Goal: Book appointment/travel/reservation

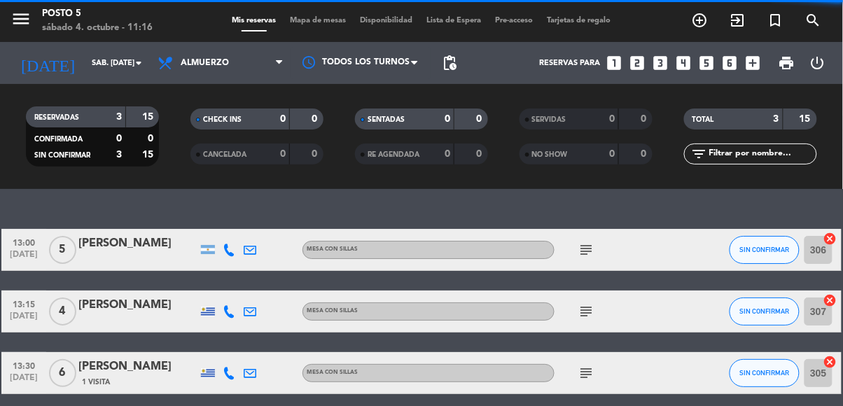
click at [759, 61] on icon "add_box" at bounding box center [752, 63] width 18 height 18
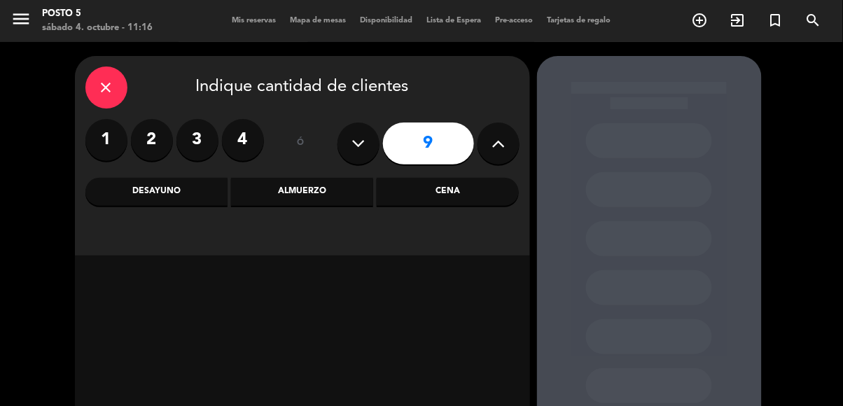
click at [289, 194] on div "Almuerzo" at bounding box center [302, 192] width 142 height 28
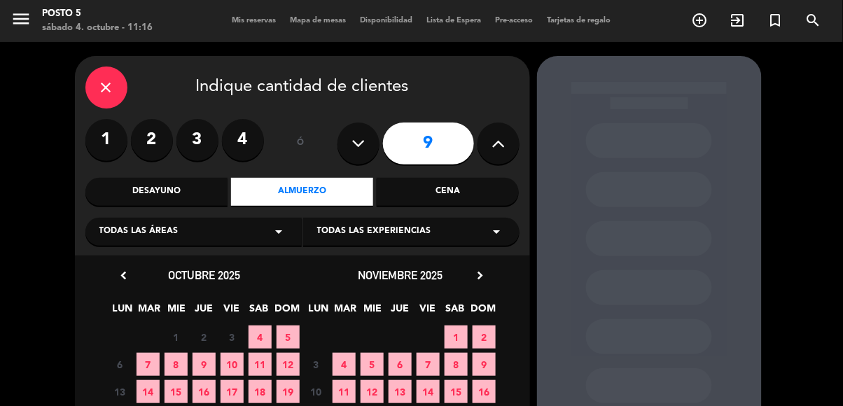
scroll to position [51, 0]
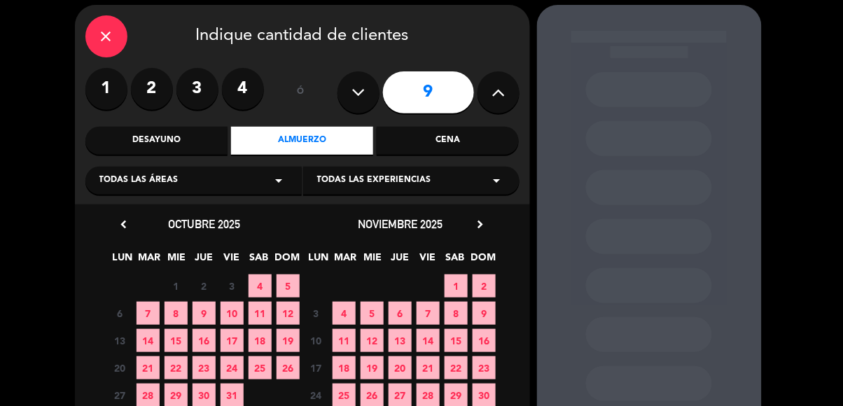
click at [261, 287] on span "4" at bounding box center [259, 285] width 23 height 23
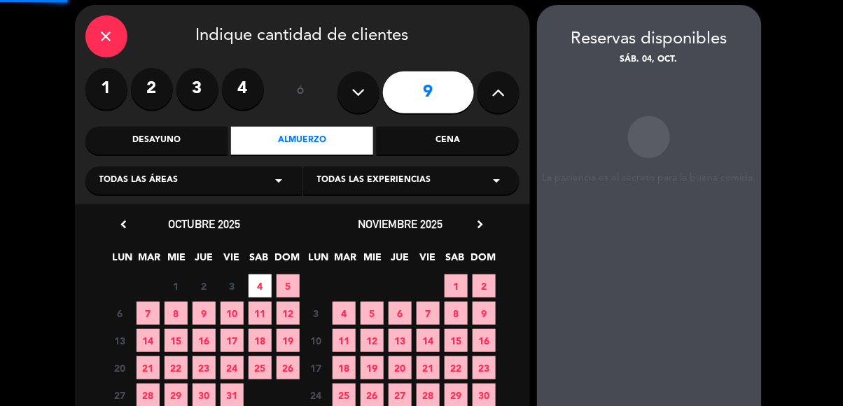
scroll to position [4, 0]
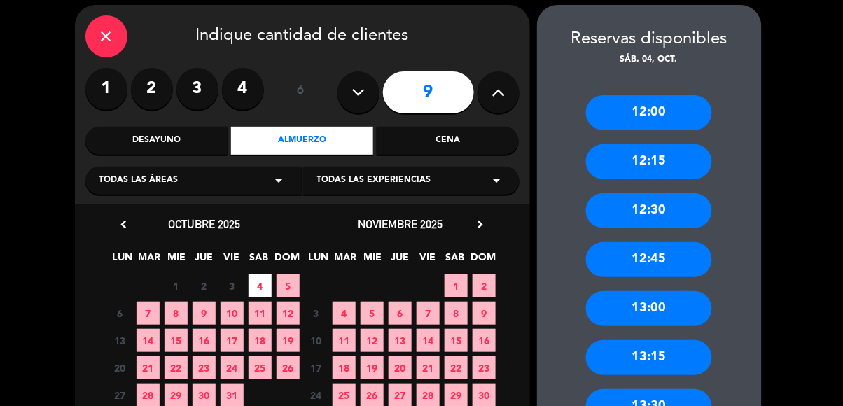
click at [674, 299] on div "13:00" at bounding box center [649, 308] width 126 height 35
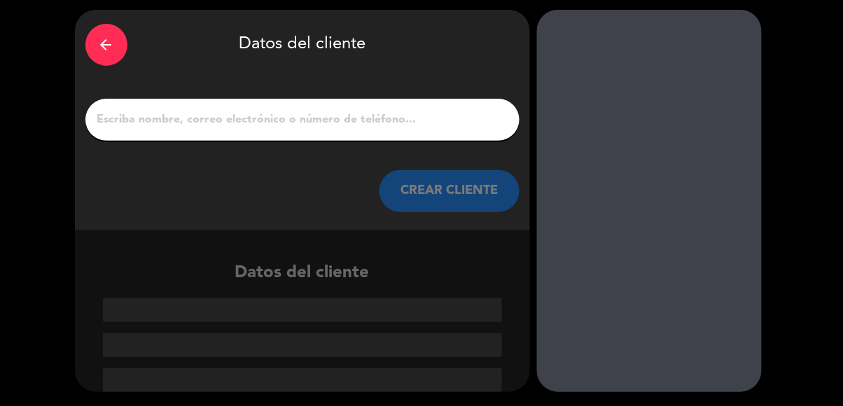
scroll to position [0, 0]
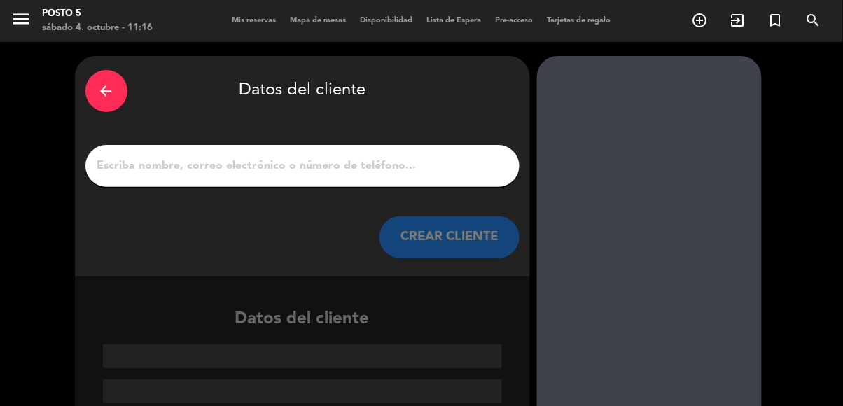
click at [465, 166] on input "1" at bounding box center [302, 166] width 413 height 20
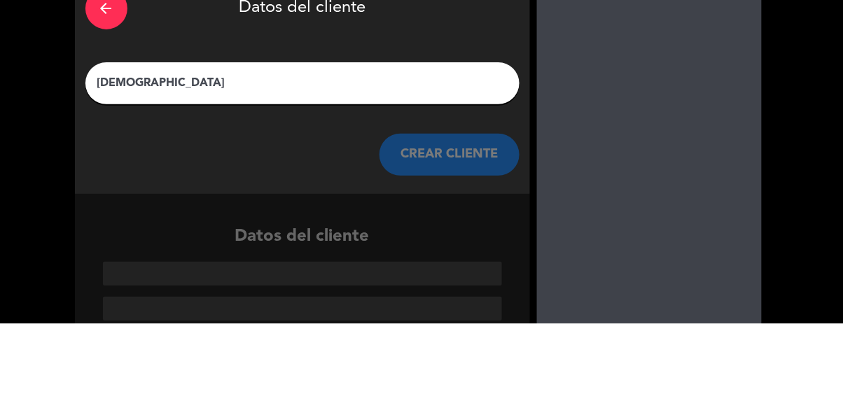
type input "[DEMOGRAPHIC_DATA]"
click at [659, 204] on div at bounding box center [649, 247] width 225 height 382
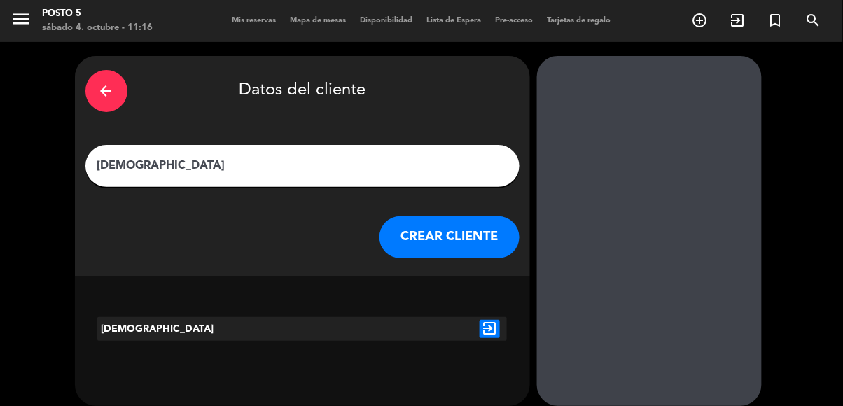
click at [155, 286] on div "[DEMOGRAPHIC_DATA] exit_to_app" at bounding box center [302, 308] width 455 height 64
click at [449, 250] on button "CREAR CLIENTE" at bounding box center [449, 237] width 140 height 42
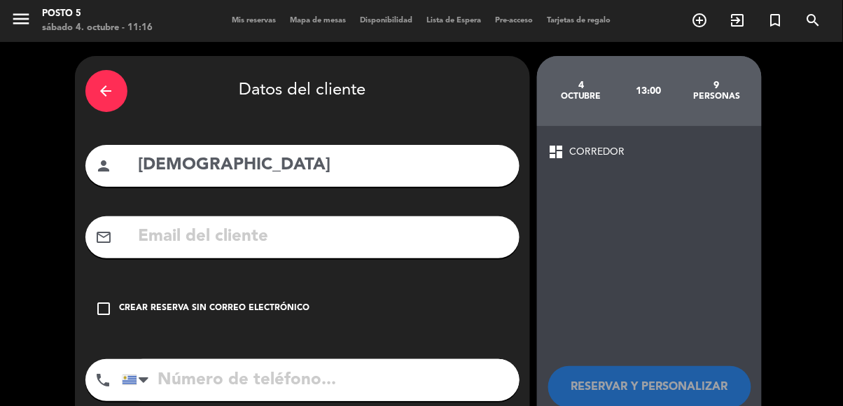
scroll to position [84, 0]
click at [335, 359] on input "tel" at bounding box center [321, 380] width 398 height 42
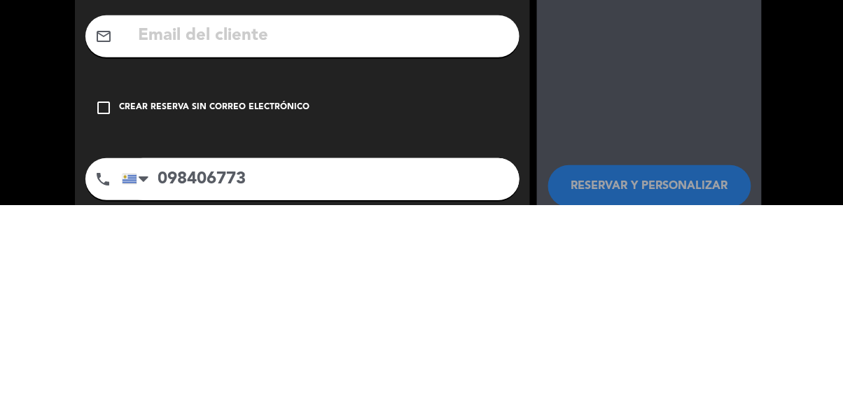
type input "098406773"
click at [502, 288] on div "check_box_outline_blank Crear reserva sin correo electrónico" at bounding box center [302, 309] width 434 height 42
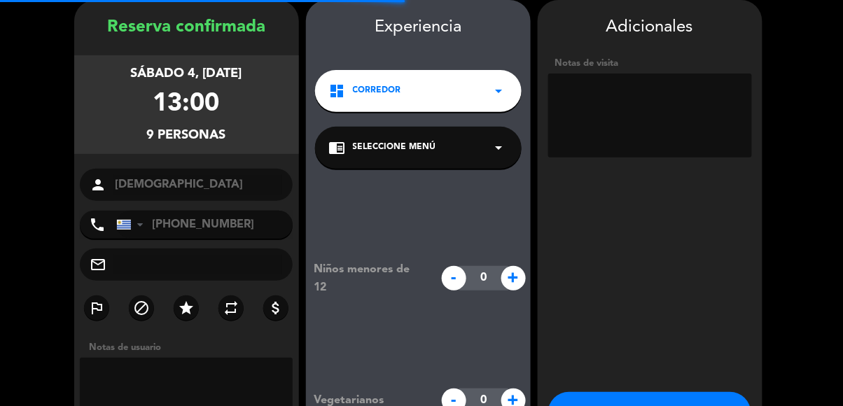
scroll to position [67, 0]
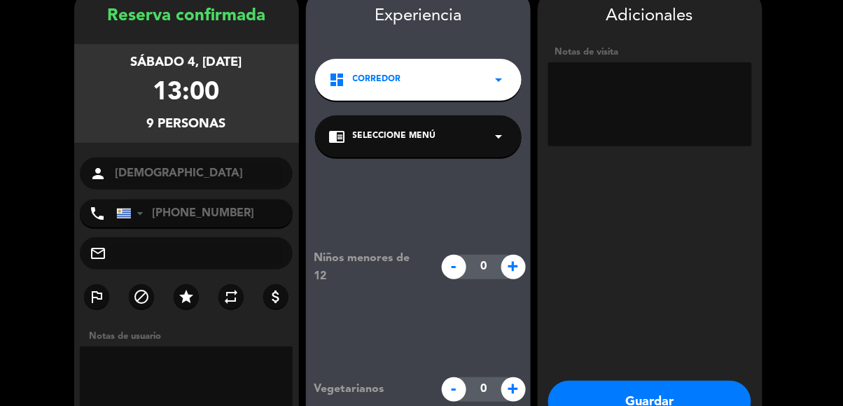
click at [708, 124] on textarea at bounding box center [650, 104] width 204 height 84
click at [705, 153] on div "Adicionales Notas de visita Guardar Cerrar" at bounding box center [650, 234] width 225 height 490
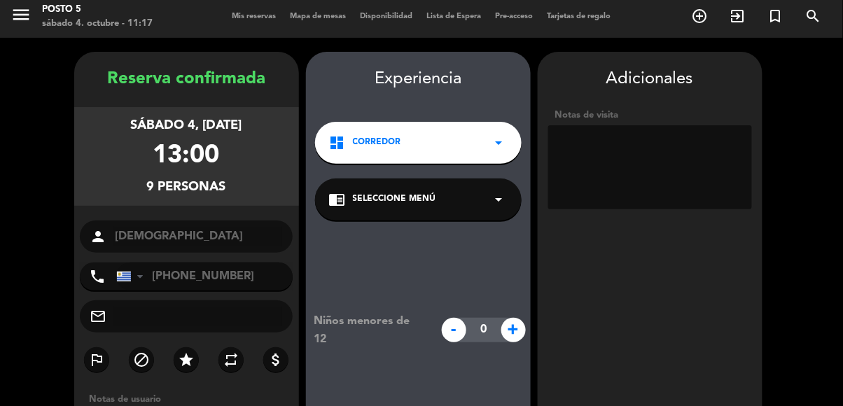
scroll to position [0, 0]
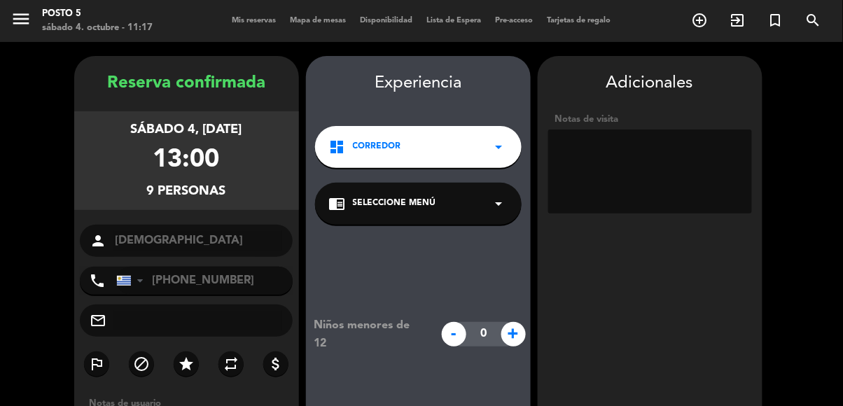
click at [715, 129] on textarea at bounding box center [650, 171] width 204 height 84
type textarea "Afuera"
click at [707, 174] on div "Adicionales Notas de visita Guardar Cerrar" at bounding box center [650, 301] width 225 height 490
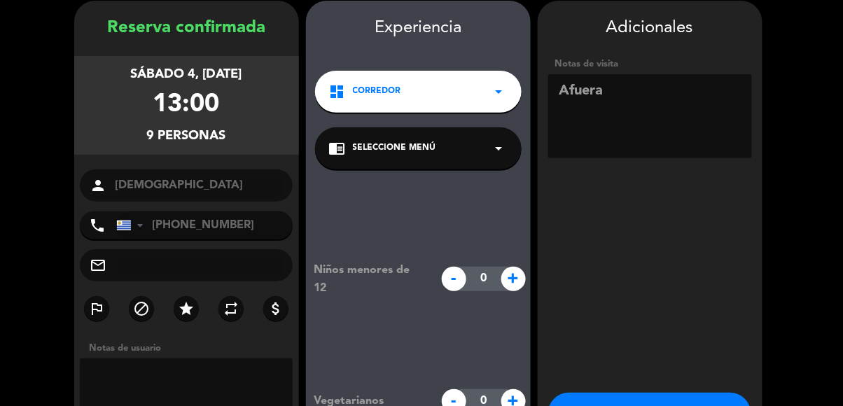
scroll to position [59, 0]
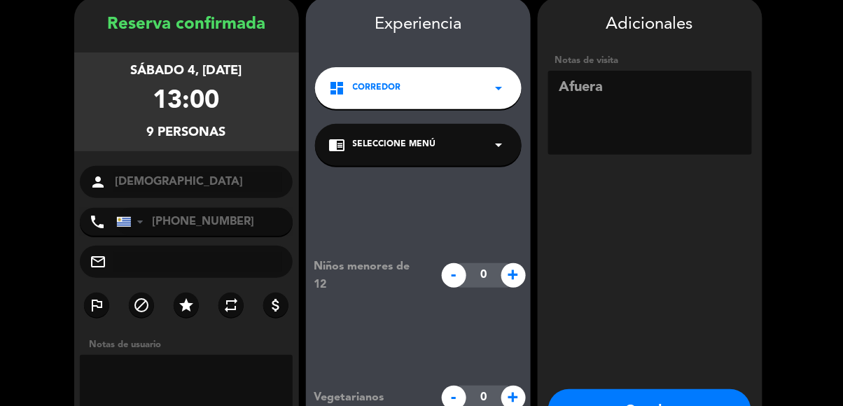
click at [675, 389] on button "Guardar" at bounding box center [649, 410] width 203 height 42
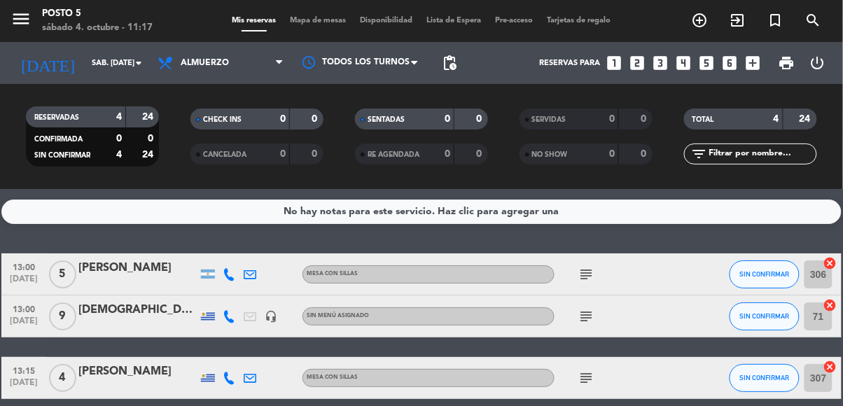
click at [817, 302] on input "71" at bounding box center [818, 316] width 28 height 28
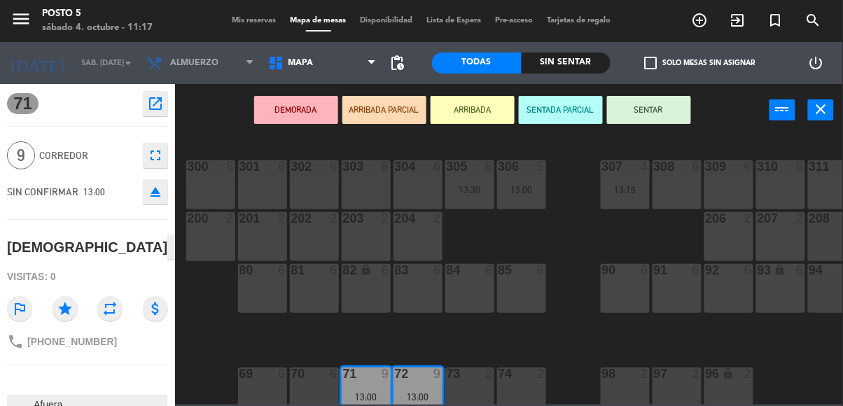
click at [99, 155] on span "CORREDOR" at bounding box center [87, 156] width 97 height 16
click at [151, 160] on icon "fullscreen" at bounding box center [155, 155] width 17 height 17
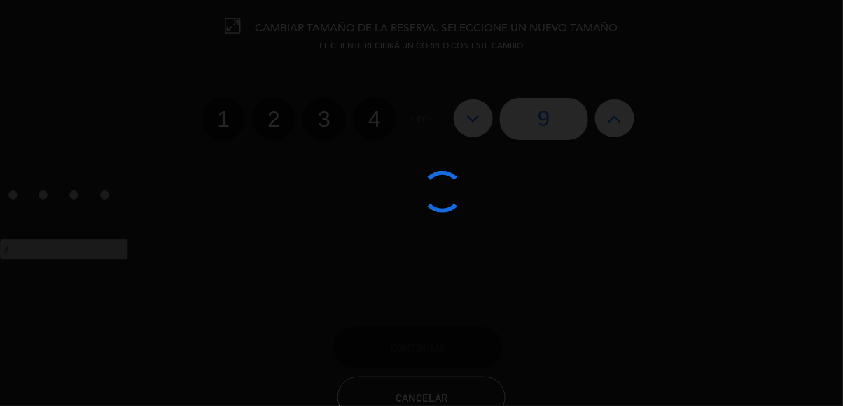
click at [440, 125] on div at bounding box center [421, 203] width 843 height 406
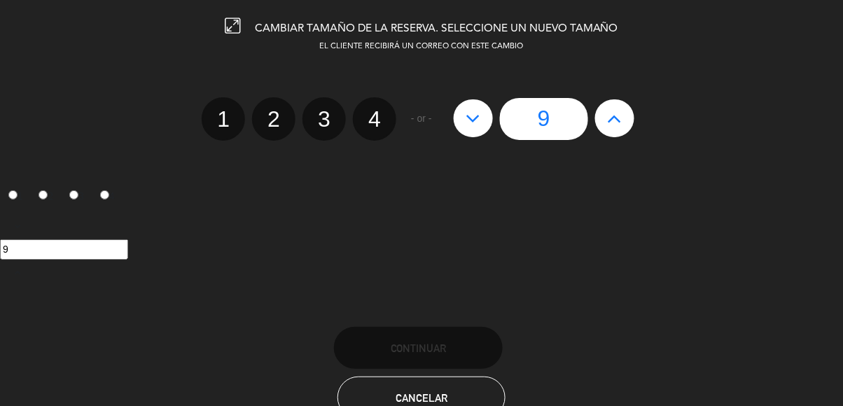
click at [466, 127] on icon at bounding box center [472, 118] width 15 height 22
type input "8"
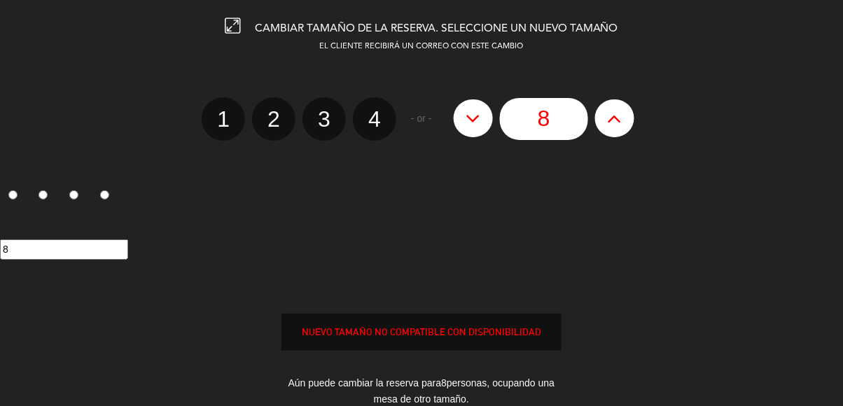
click at [466, 127] on icon at bounding box center [472, 118] width 15 height 22
type input "7"
click at [514, 344] on div "NUEVO TAMAÑO NO COMPATIBLE CON DISPONIBILIDAD" at bounding box center [421, 332] width 280 height 37
click at [661, 291] on div "EL CLIENTE RECIBIRÁ UN CORREO CON ESTE CAMBIO 1 2 3 4 - or - 7 1 2 3 4 7 NUEVO …" at bounding box center [422, 244] width 864 height 407
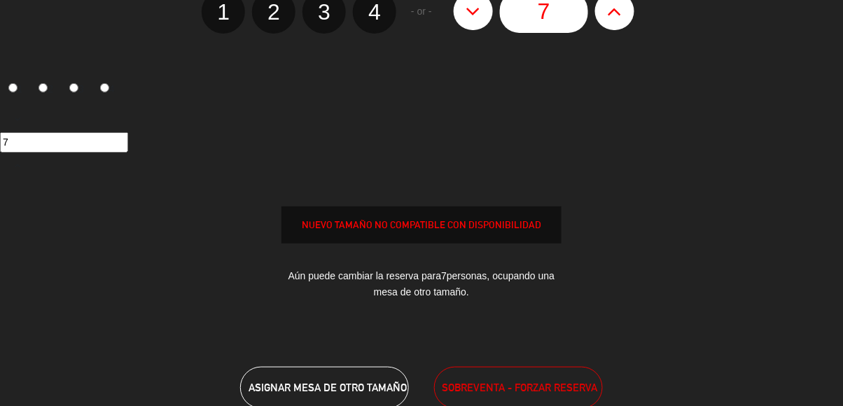
scroll to position [199, 0]
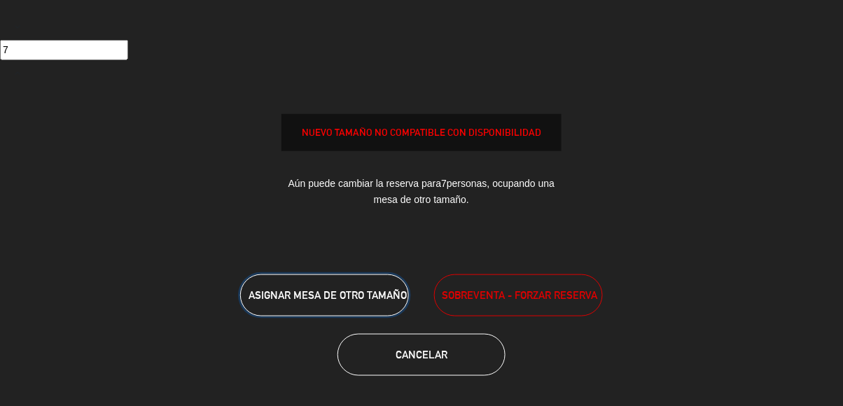
click at [259, 301] on span "ASIGNAR MESA DE OTRO TAMAÑO" at bounding box center [327, 295] width 158 height 12
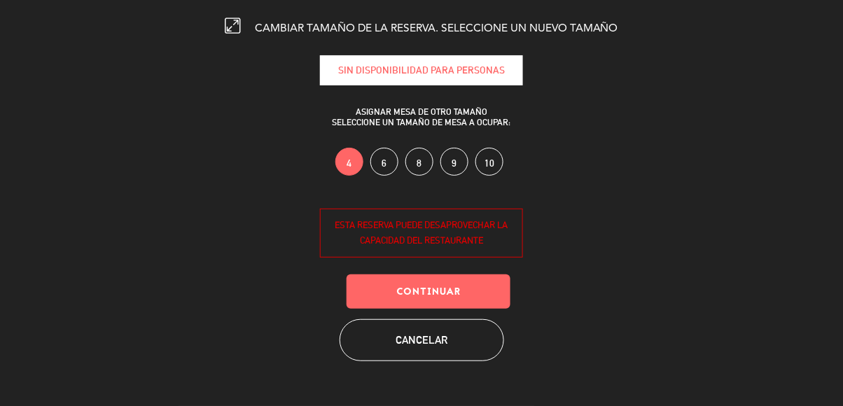
scroll to position [0, 0]
click at [422, 276] on button "Continuar" at bounding box center [428, 291] width 164 height 34
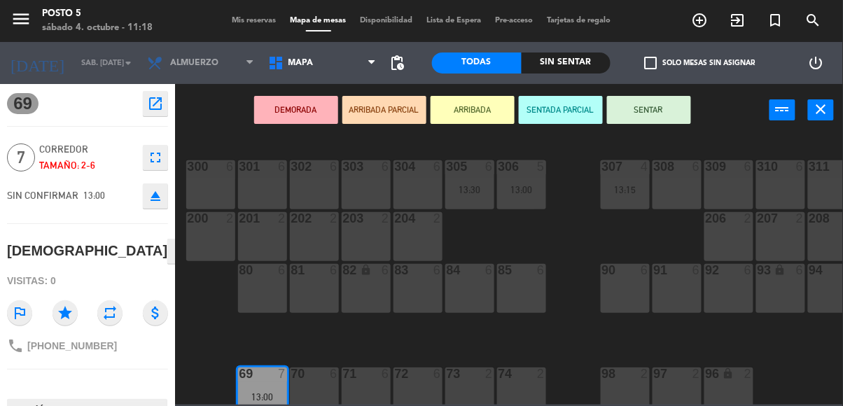
click at [669, 97] on button "SENTAR" at bounding box center [649, 110] width 84 height 28
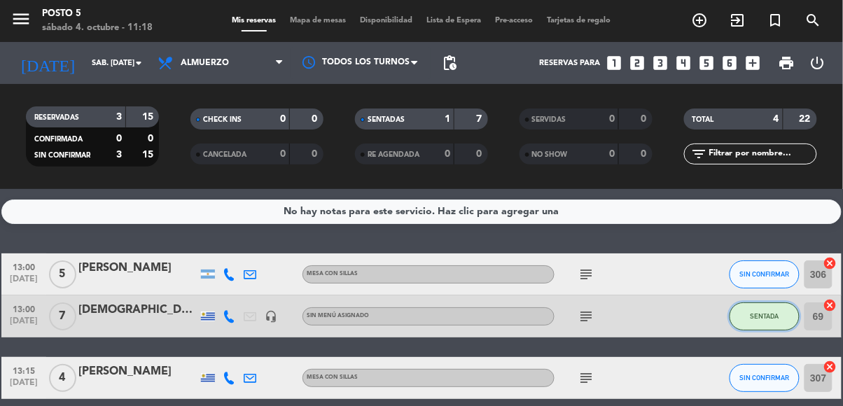
click at [766, 302] on button "SENTADA" at bounding box center [764, 316] width 70 height 28
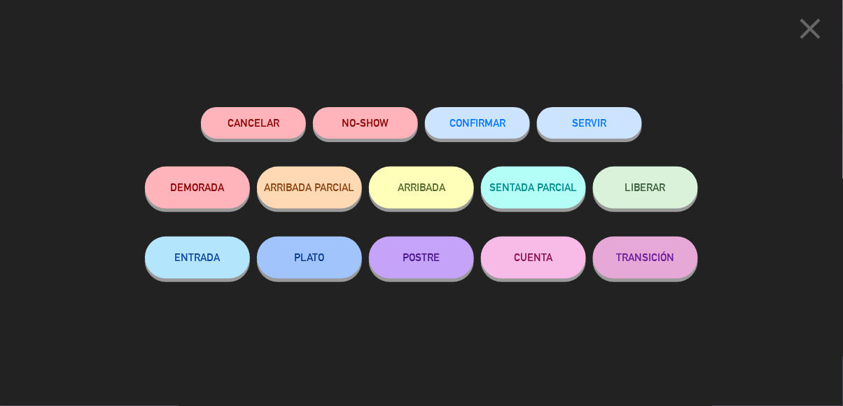
click at [486, 113] on button "CONFIRMAR" at bounding box center [477, 122] width 105 height 31
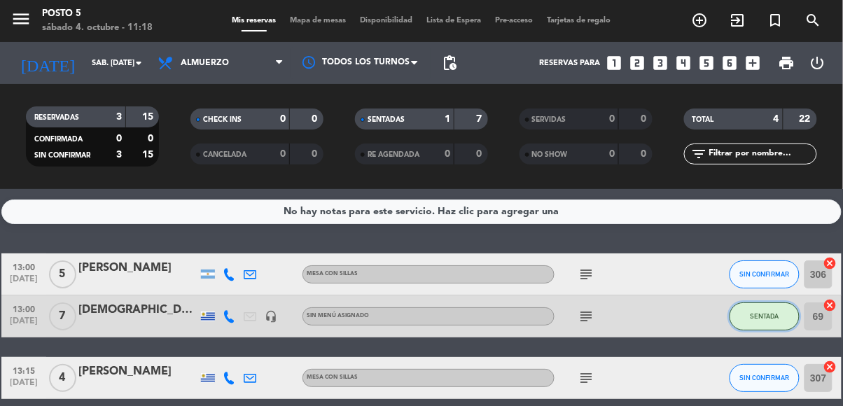
click at [779, 302] on button "SENTADA" at bounding box center [764, 316] width 70 height 28
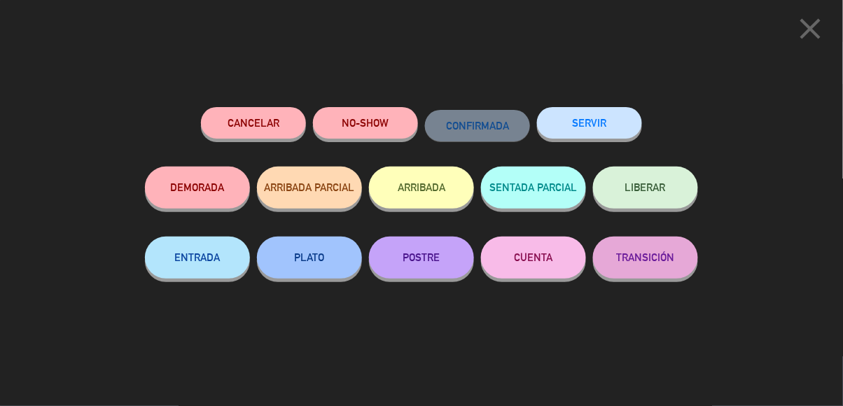
click at [658, 195] on button "LIBERAR" at bounding box center [645, 188] width 105 height 42
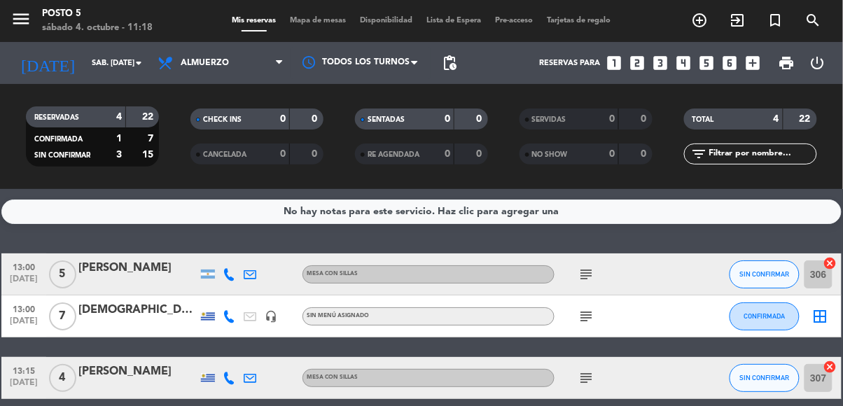
click at [571, 295] on div "subject" at bounding box center [617, 315] width 126 height 41
click at [591, 308] on icon "subject" at bounding box center [585, 316] width 17 height 17
click at [822, 308] on icon "border_all" at bounding box center [820, 316] width 17 height 17
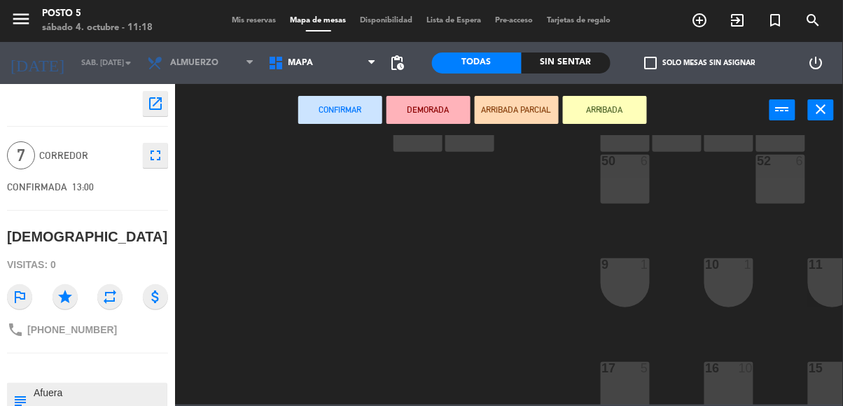
scroll to position [486, 0]
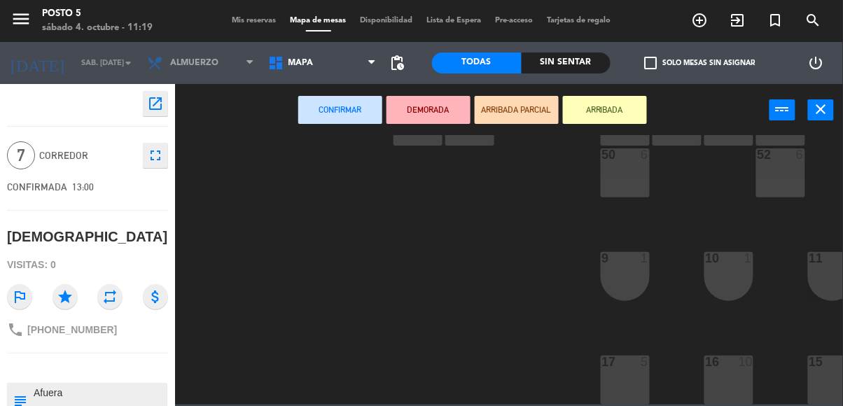
click at [830, 117] on button "close" at bounding box center [821, 109] width 26 height 21
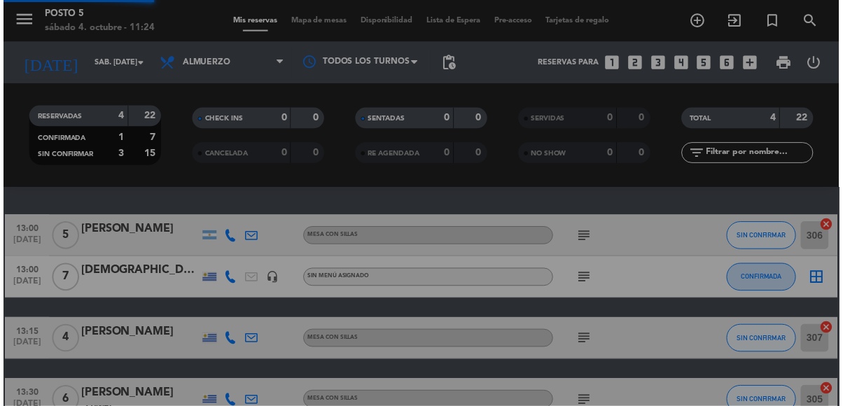
scroll to position [67, 0]
